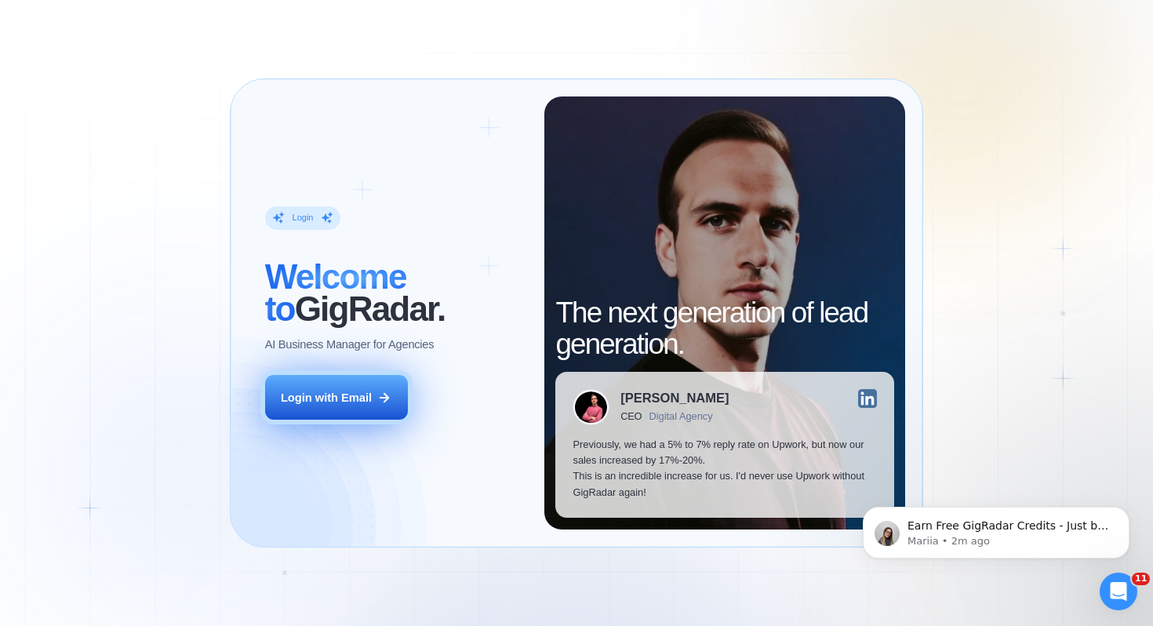
click at [354, 404] on div "Login with Email" at bounding box center [326, 398] width 91 height 16
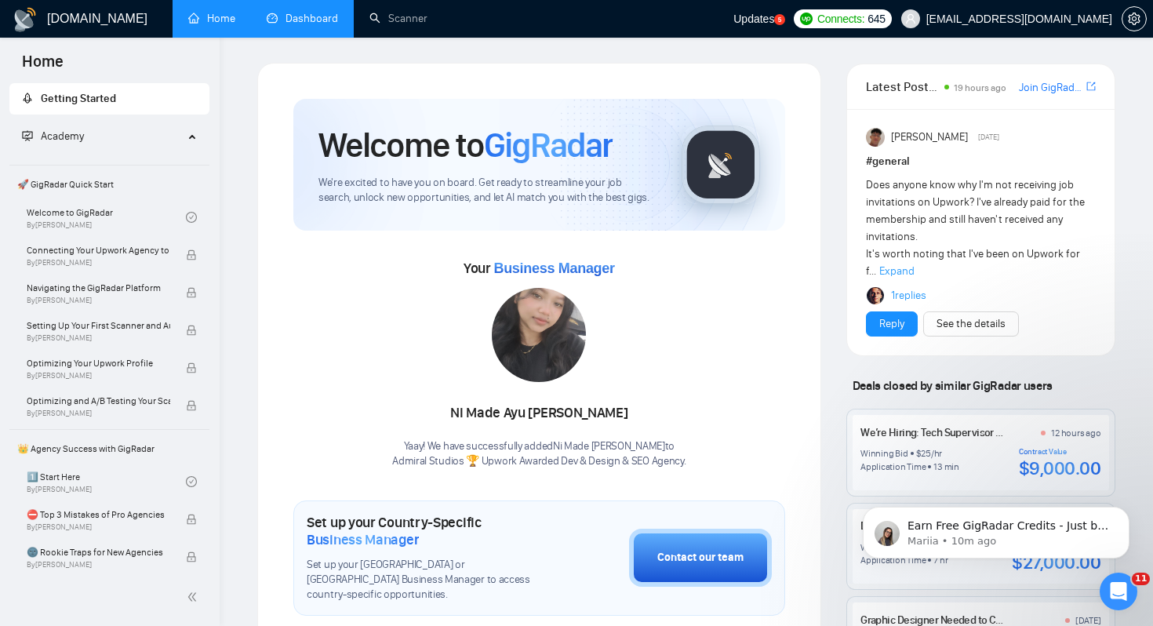
click at [300, 21] on link "Dashboard" at bounding box center [302, 18] width 71 height 13
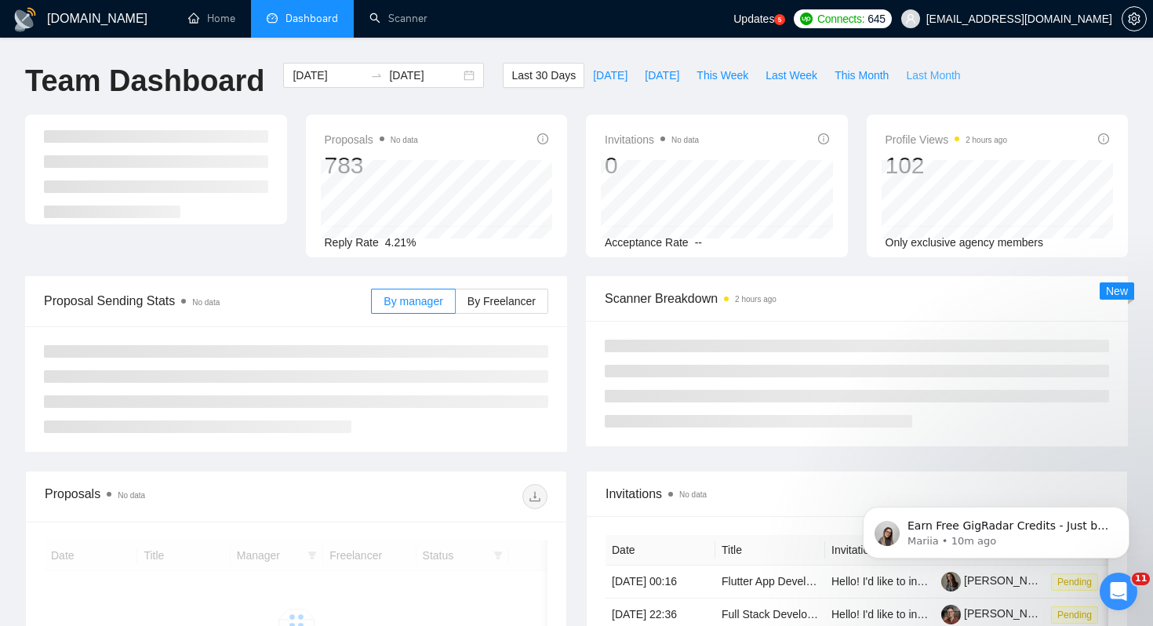
click at [923, 74] on span "Last Month" at bounding box center [933, 75] width 54 height 17
type input "[DATE]"
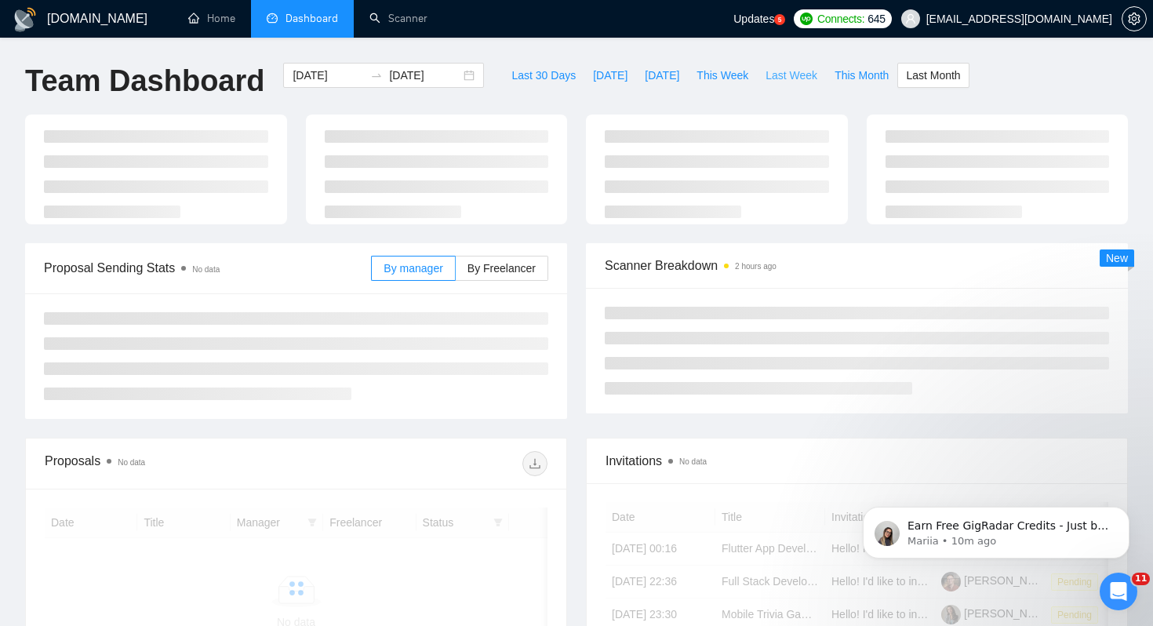
click at [760, 71] on button "Last Week" at bounding box center [791, 75] width 69 height 25
type input "[DATE]"
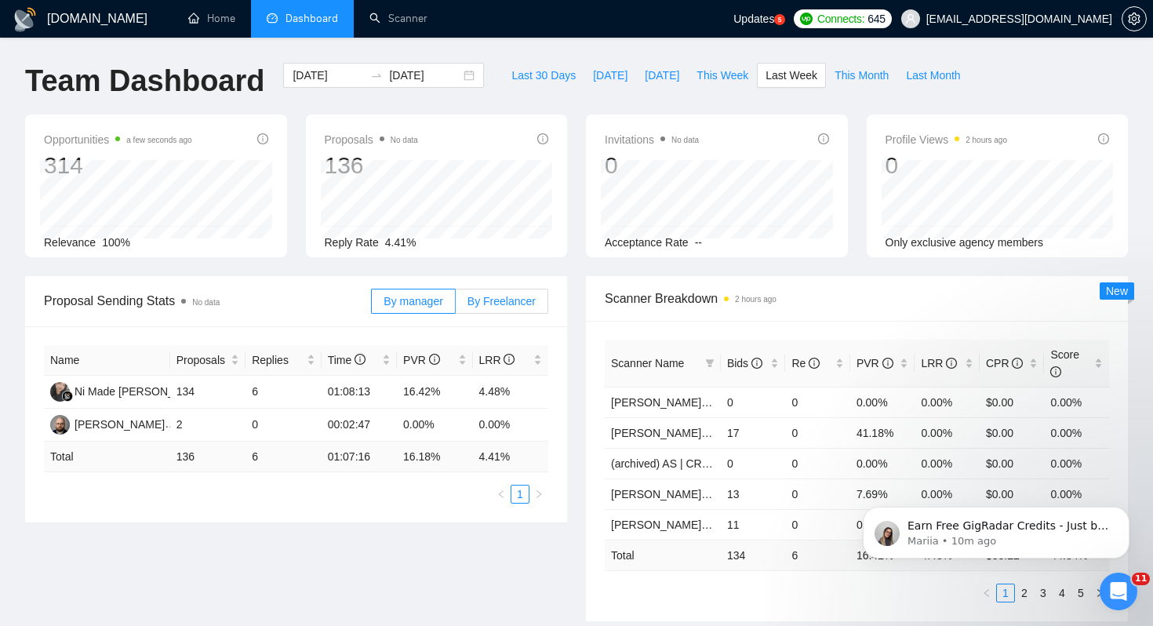
click at [496, 301] on span "By Freelancer" at bounding box center [501, 301] width 68 height 13
click at [456, 305] on input "By Freelancer" at bounding box center [456, 305] width 0 height 0
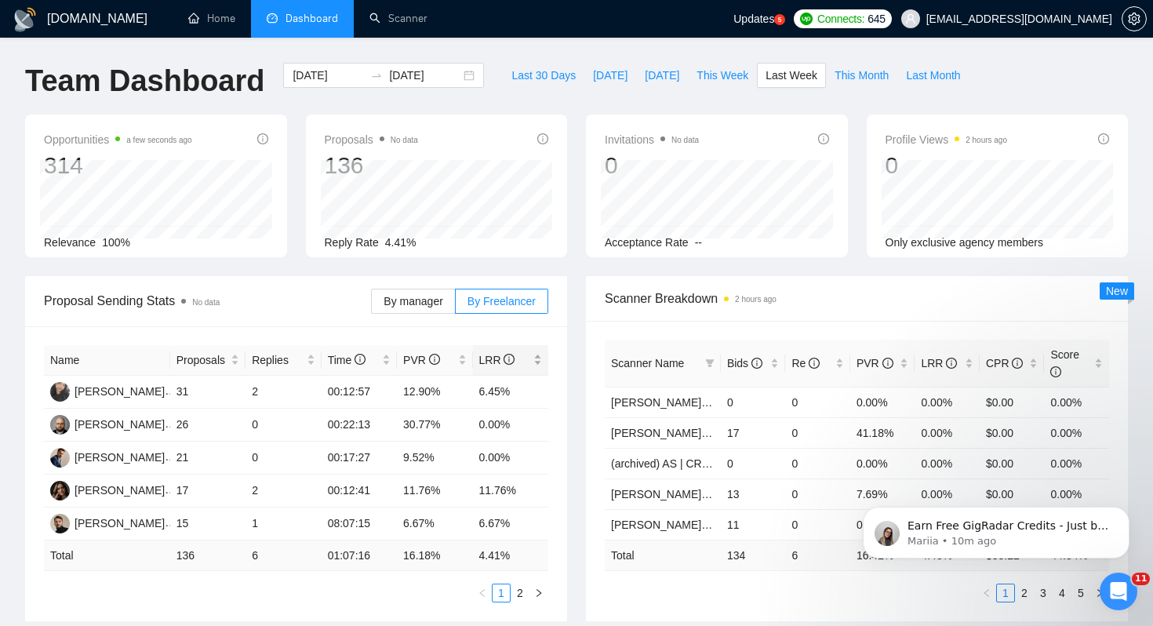
click at [543, 369] on div "LRR" at bounding box center [511, 359] width 64 height 17
click at [536, 363] on div "LRR" at bounding box center [511, 359] width 64 height 17
click at [576, 395] on div "Scanner Breakdown 2 hours ago Scanner Name Bids Re PVR LRR CPR Score [PERSON_NA…" at bounding box center [856, 448] width 561 height 345
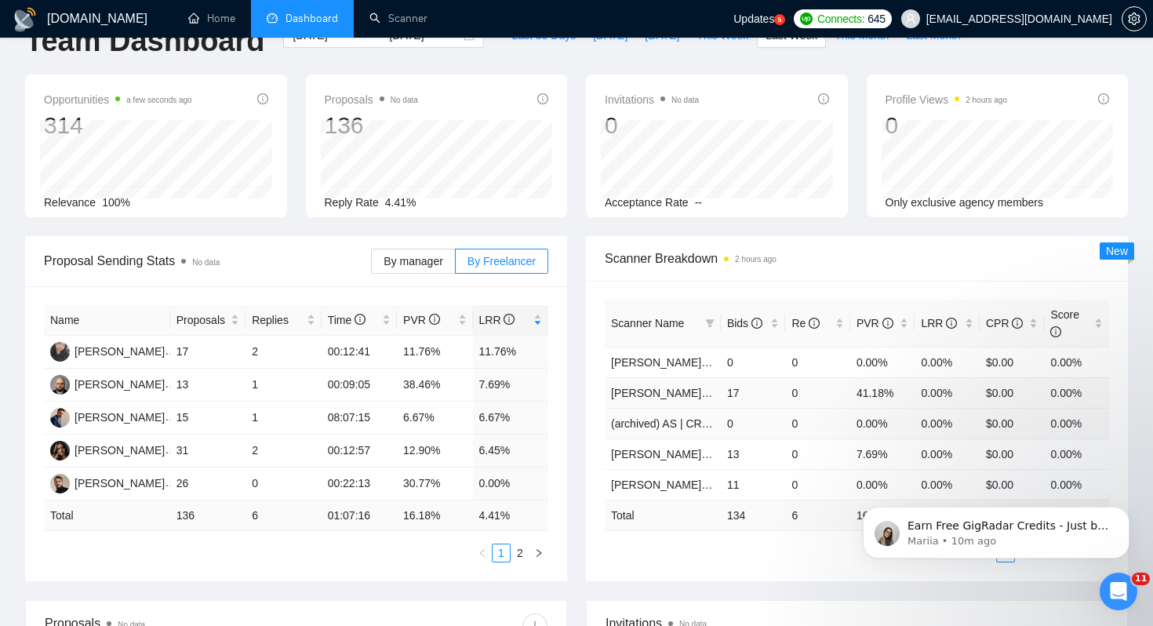
scroll to position [33, 0]
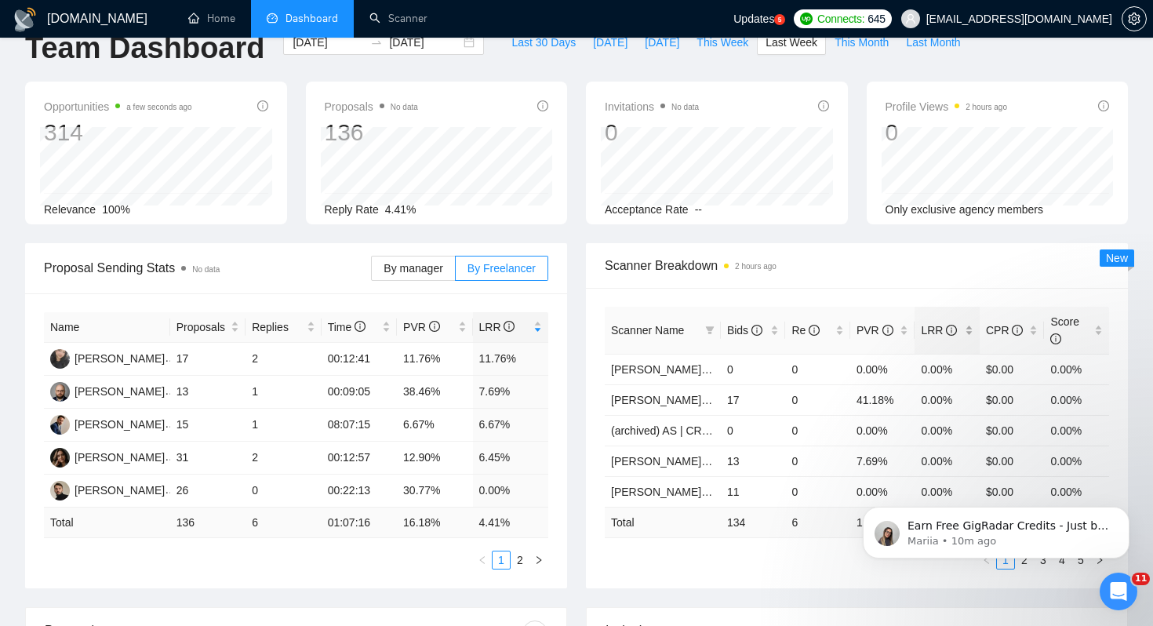
click at [939, 339] on div "LRR" at bounding box center [947, 329] width 53 height 17
click at [991, 292] on div "Scanner Name Bids Re PVR LRR CPR Score [PERSON_NAME] | Full-Stack | AA 6 1 33.3…" at bounding box center [857, 438] width 542 height 300
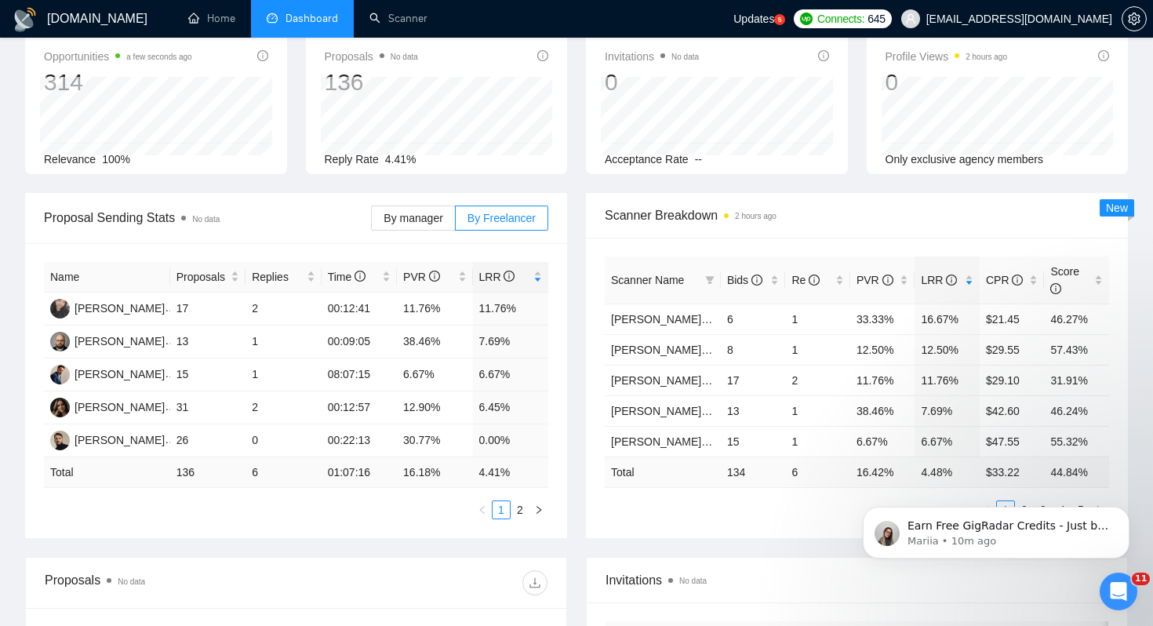
scroll to position [90, 0]
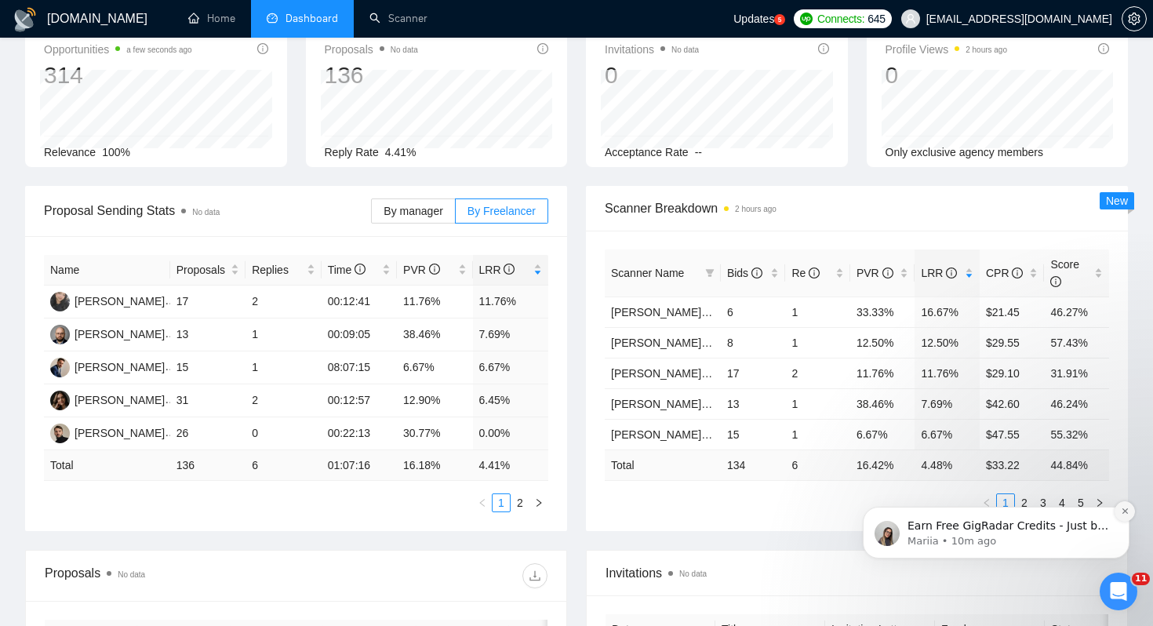
click at [1123, 513] on icon "Dismiss notification" at bounding box center [1124, 511] width 9 height 9
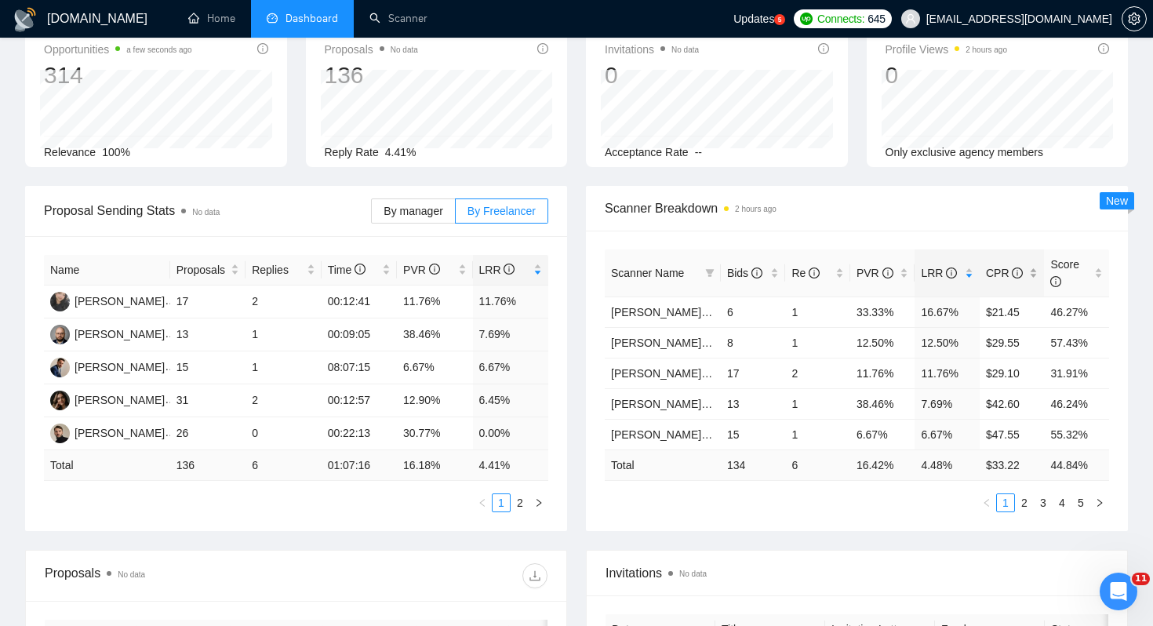
click at [1015, 281] on div "CPR" at bounding box center [1012, 272] width 53 height 17
click at [986, 224] on div "Scanner Breakdown 2 hours ago" at bounding box center [857, 208] width 504 height 45
